Goal: Register for event/course

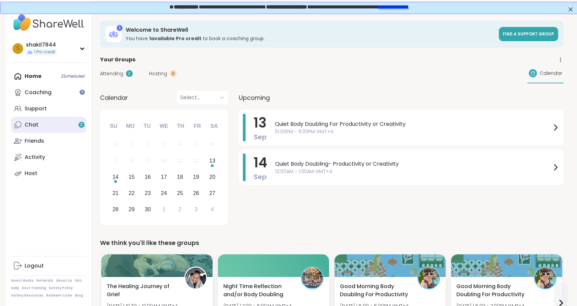
click at [53, 132] on link "Chat 3" at bounding box center [48, 125] width 75 height 16
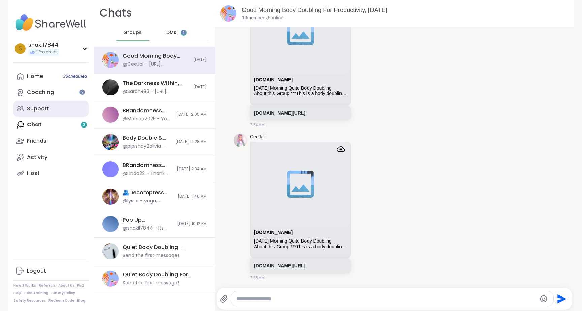
click at [37, 106] on div "Support" at bounding box center [38, 108] width 22 height 7
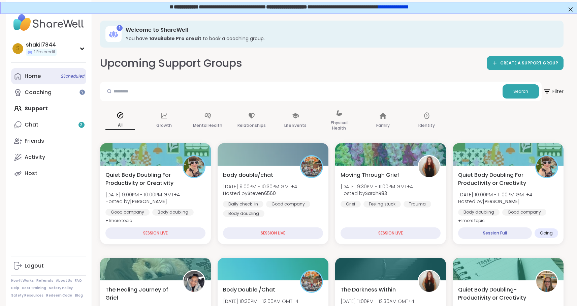
click at [41, 73] on link "Home 2 Scheduled" at bounding box center [48, 76] width 75 height 16
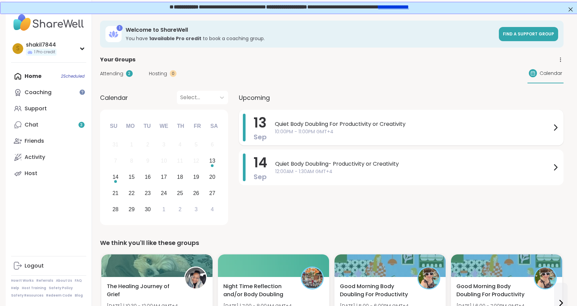
click at [367, 127] on span "Quiet Body Doubling For Productivity or Creativity" at bounding box center [413, 124] width 277 height 8
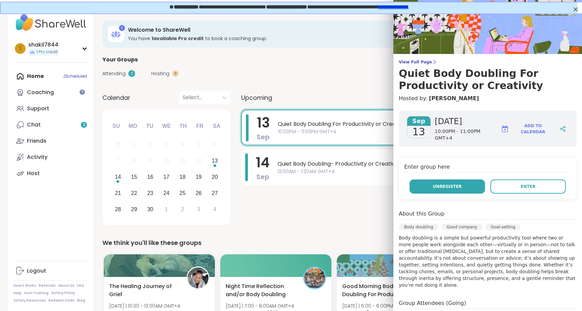
click at [441, 183] on span "Unregister" at bounding box center [447, 186] width 29 height 6
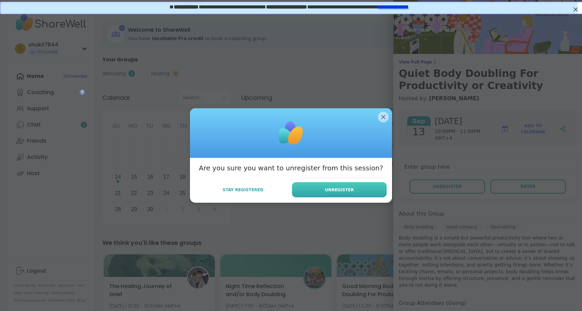
click at [349, 190] on span "Unregister" at bounding box center [339, 190] width 29 height 6
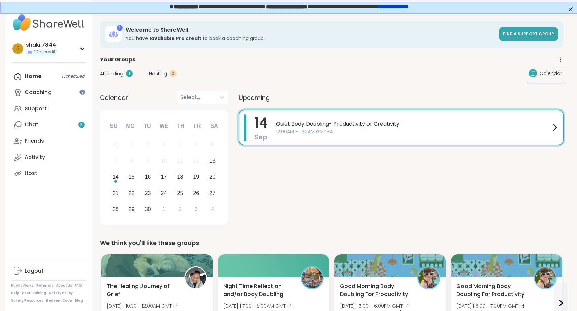
click at [352, 217] on div "[DATE] Quiet Body Doubling- Productivity or Creativity 12:00AM - 1:30AM GMT+4" at bounding box center [401, 169] width 325 height 118
